Goal: Information Seeking & Learning: Check status

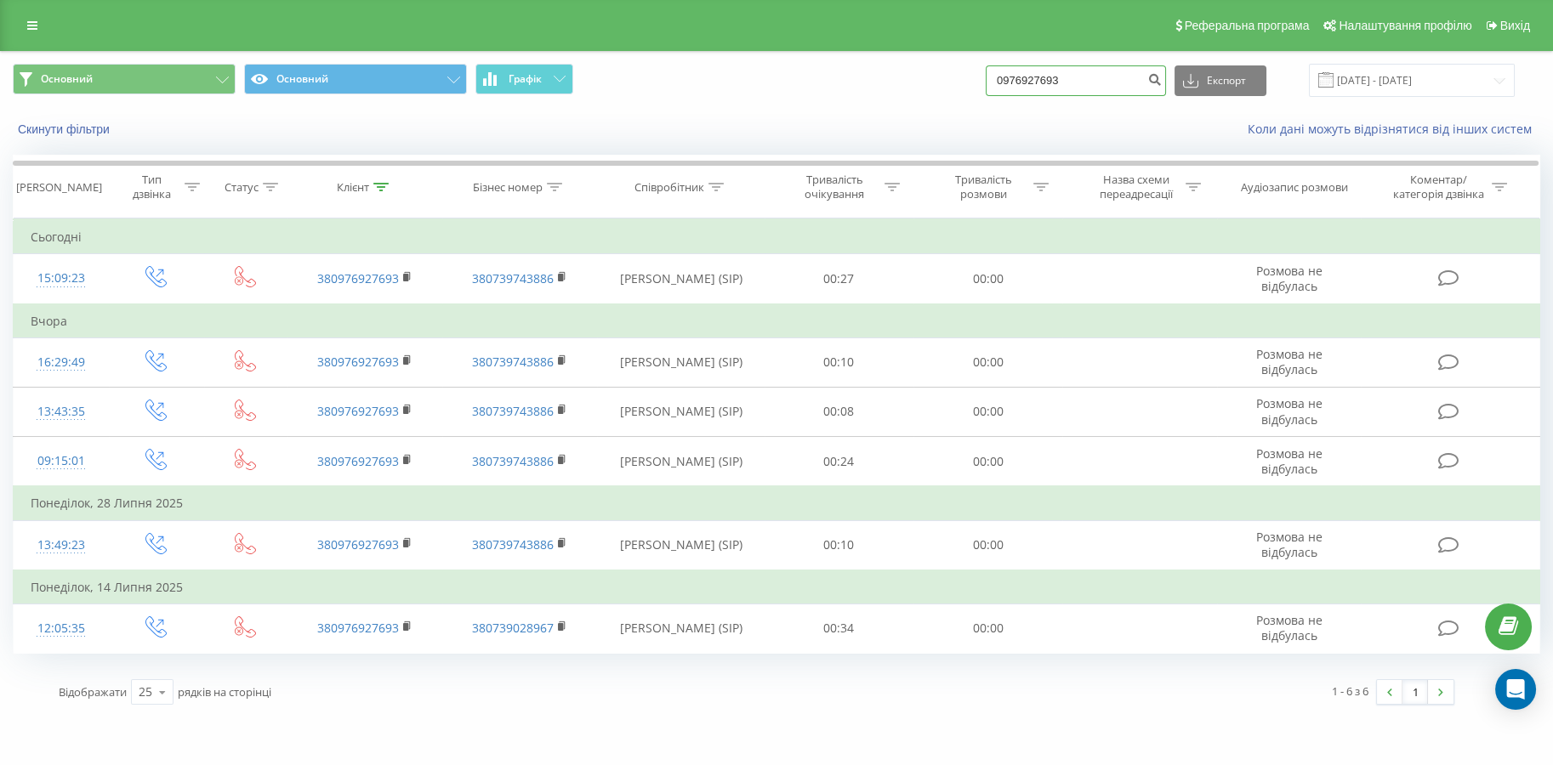
drag, startPoint x: 0, startPoint y: 0, endPoint x: 866, endPoint y: 80, distance: 869.5
click at [866, 80] on div "Основний Основний Графік 0976927693 Експорт .csv .xls .xlsx [DATE] - [DATE]" at bounding box center [776, 80] width 1527 height 33
paste input "67) [PHONE_NUMBER]"
click at [1036, 85] on input "067) [PHONE_NUMBER]" at bounding box center [1076, 80] width 180 height 31
type input "0676876234"
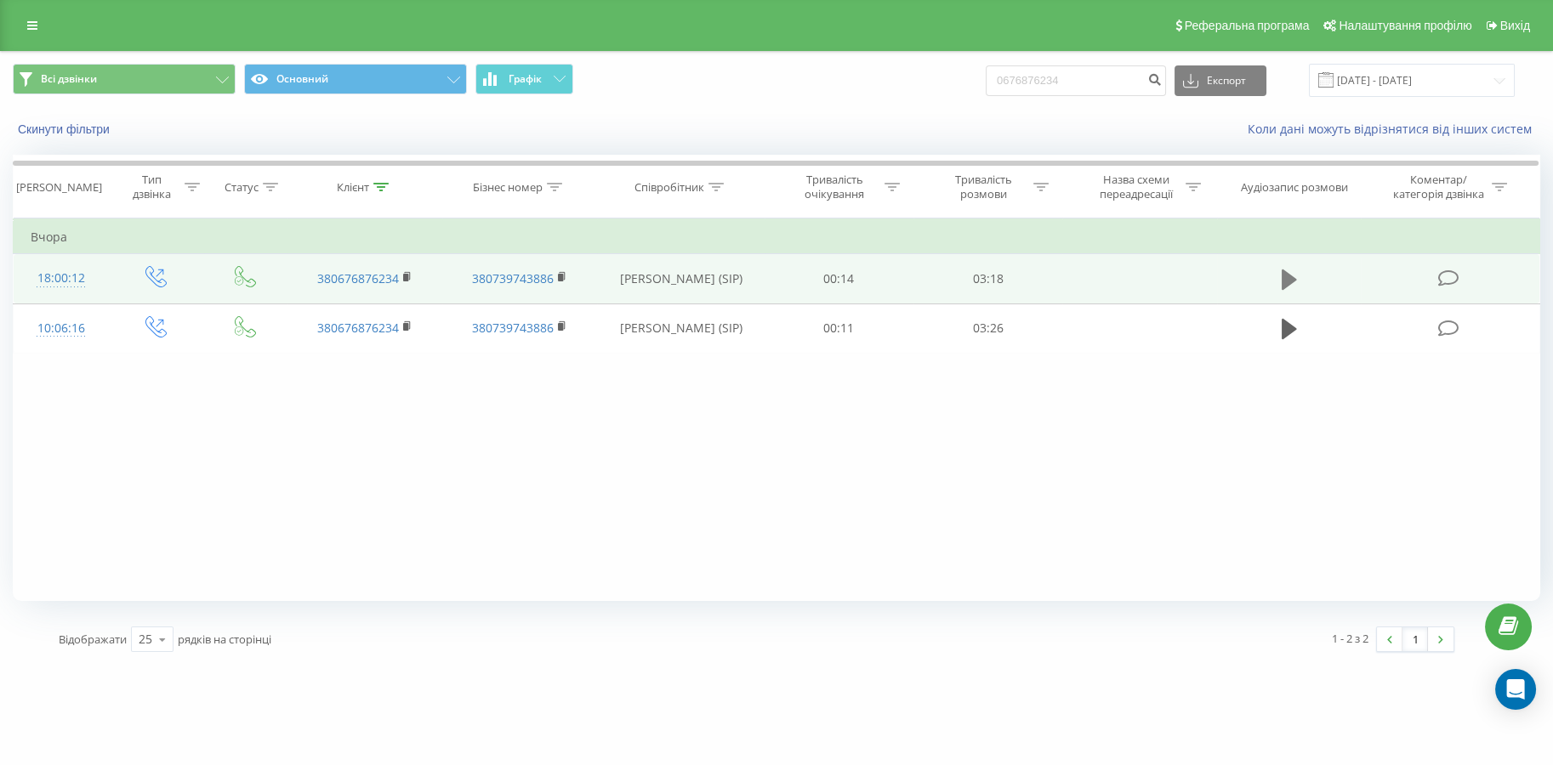
click at [1282, 273] on icon at bounding box center [1289, 280] width 15 height 20
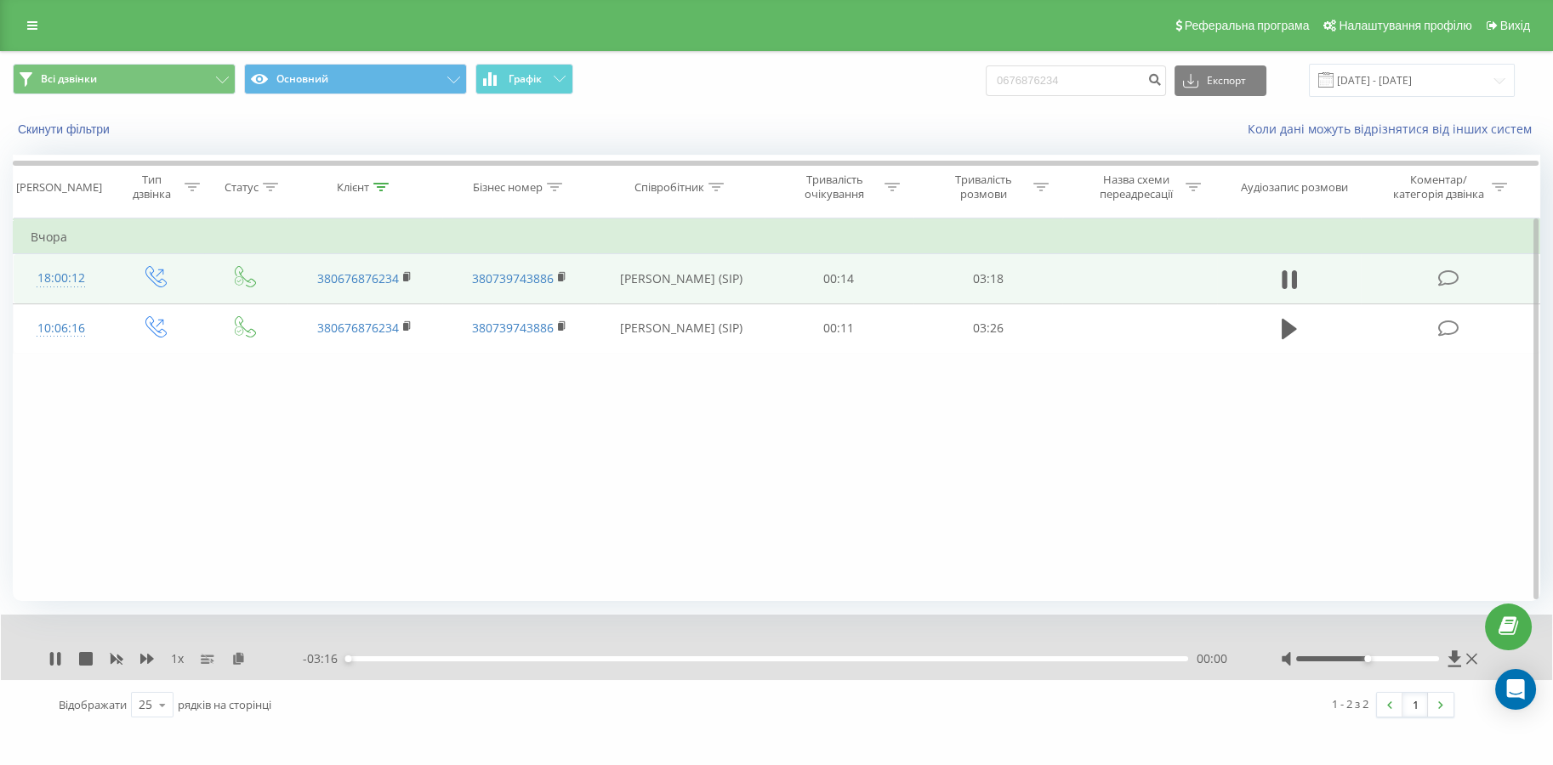
click at [1094, 657] on div "00:00" at bounding box center [767, 659] width 842 height 5
